Goal: Check status: Check status

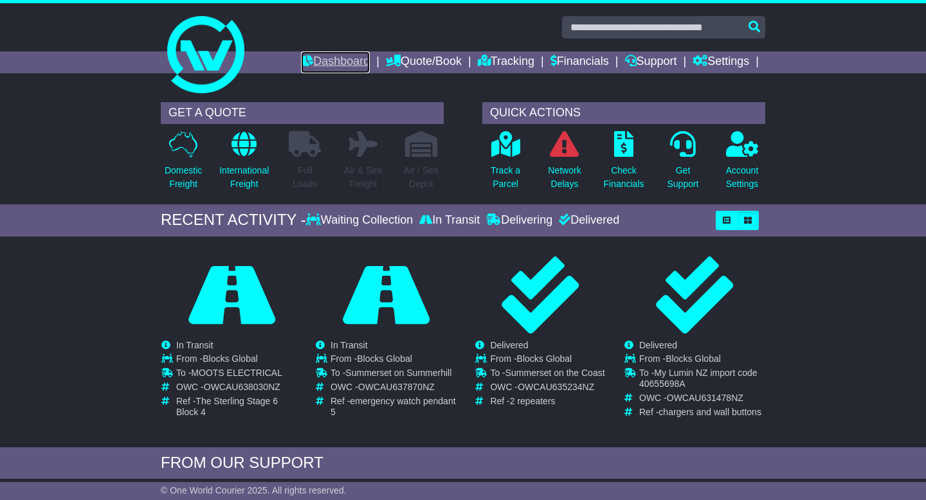
click at [322, 64] on link "Dashboard" at bounding box center [335, 62] width 69 height 22
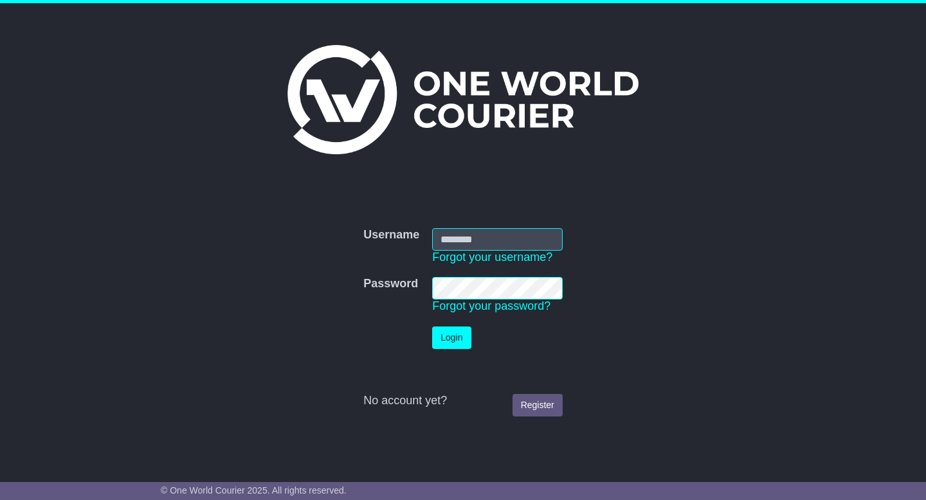
type input "**********"
click at [444, 338] on button "Login" at bounding box center [451, 338] width 39 height 23
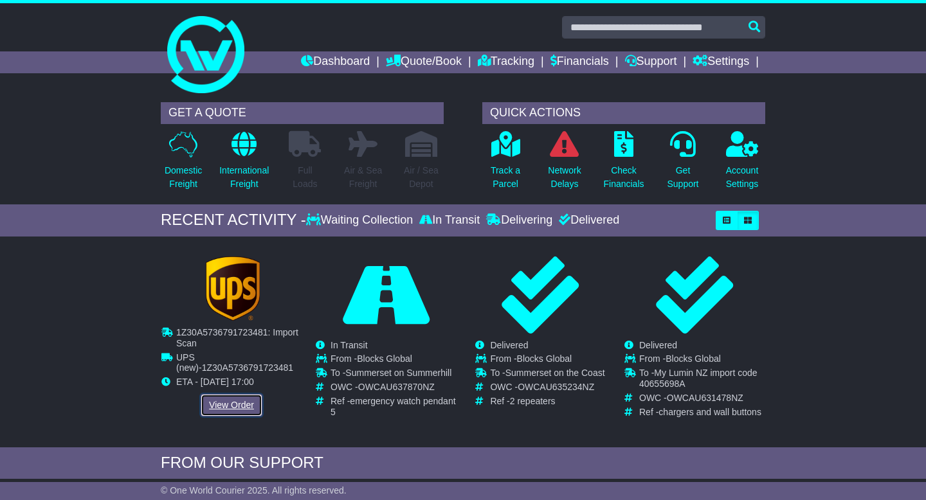
click at [221, 406] on link "View Order" at bounding box center [232, 405] width 62 height 23
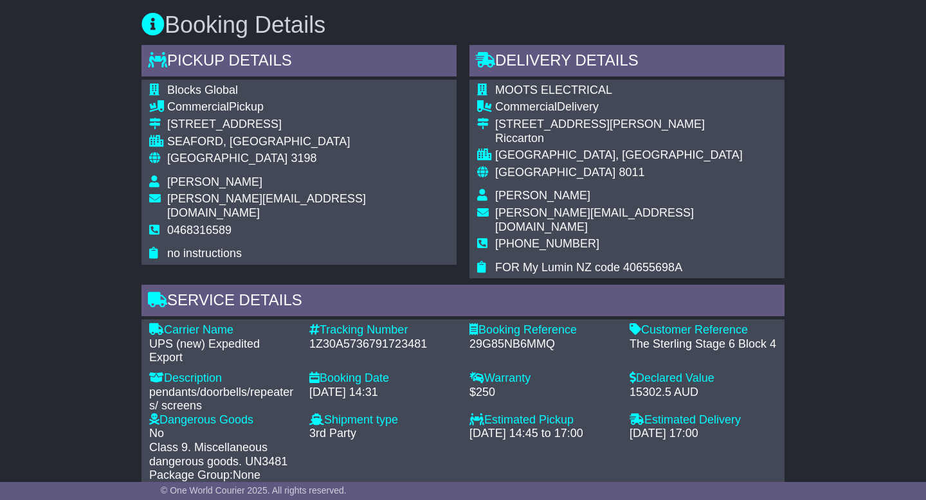
scroll to position [687, 0]
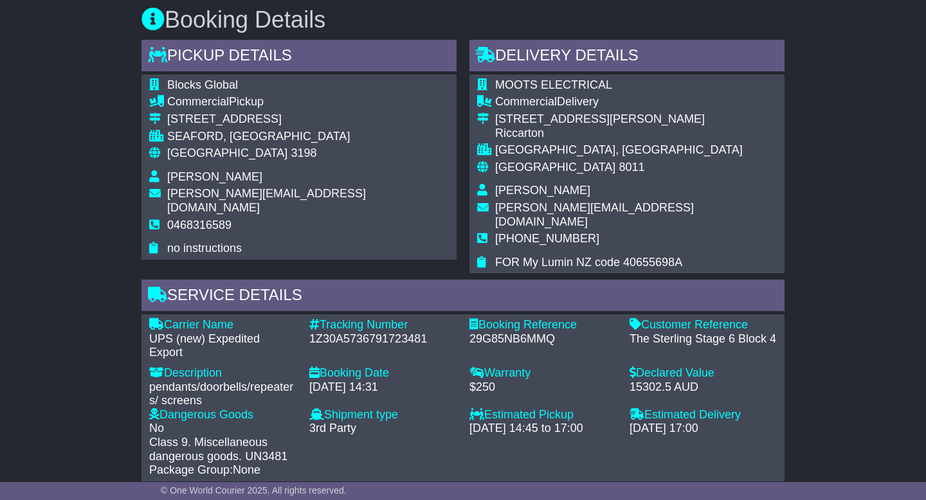
click at [338, 332] on div "1Z30A5736791723481" at bounding box center [382, 339] width 147 height 14
copy div "1Z30A5736791723481"
click at [56, 320] on div "Email Download Tracking Pricing Insurance" at bounding box center [463, 495] width 926 height 1910
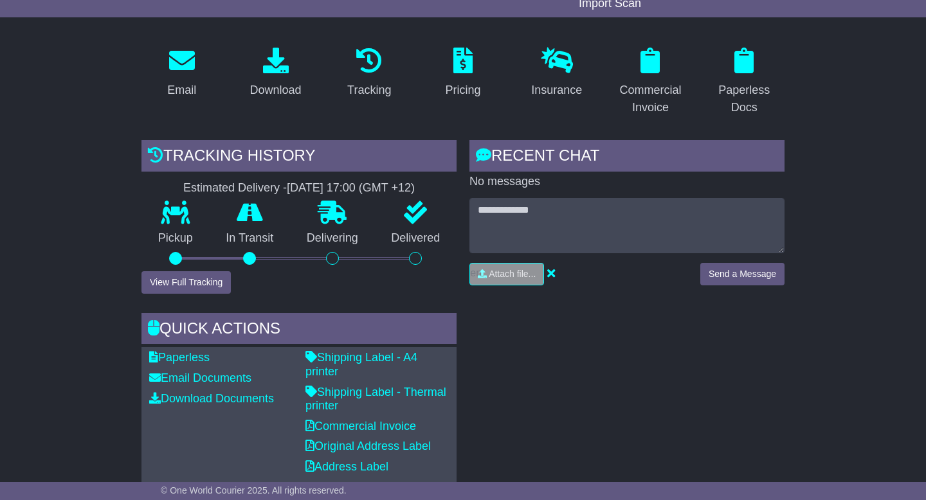
scroll to position [0, 0]
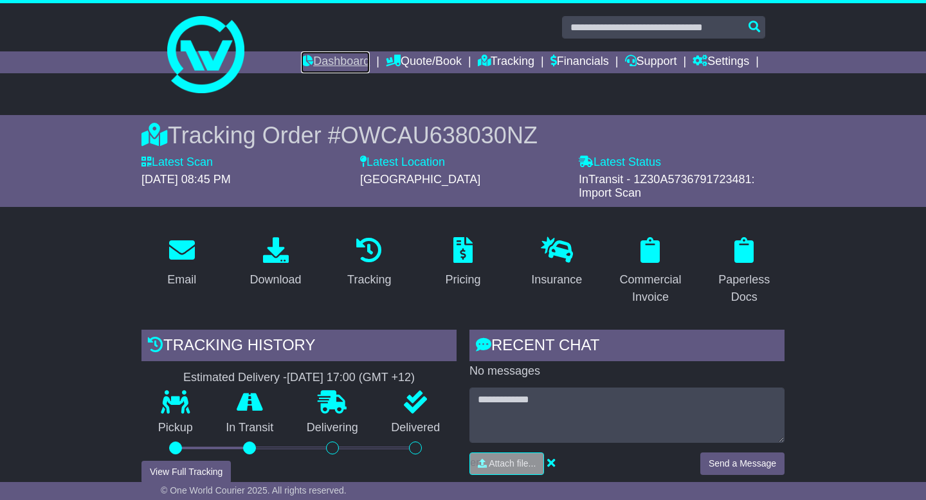
click at [311, 55] on link "Dashboard" at bounding box center [335, 62] width 69 height 22
